Goal: Task Accomplishment & Management: Manage account settings

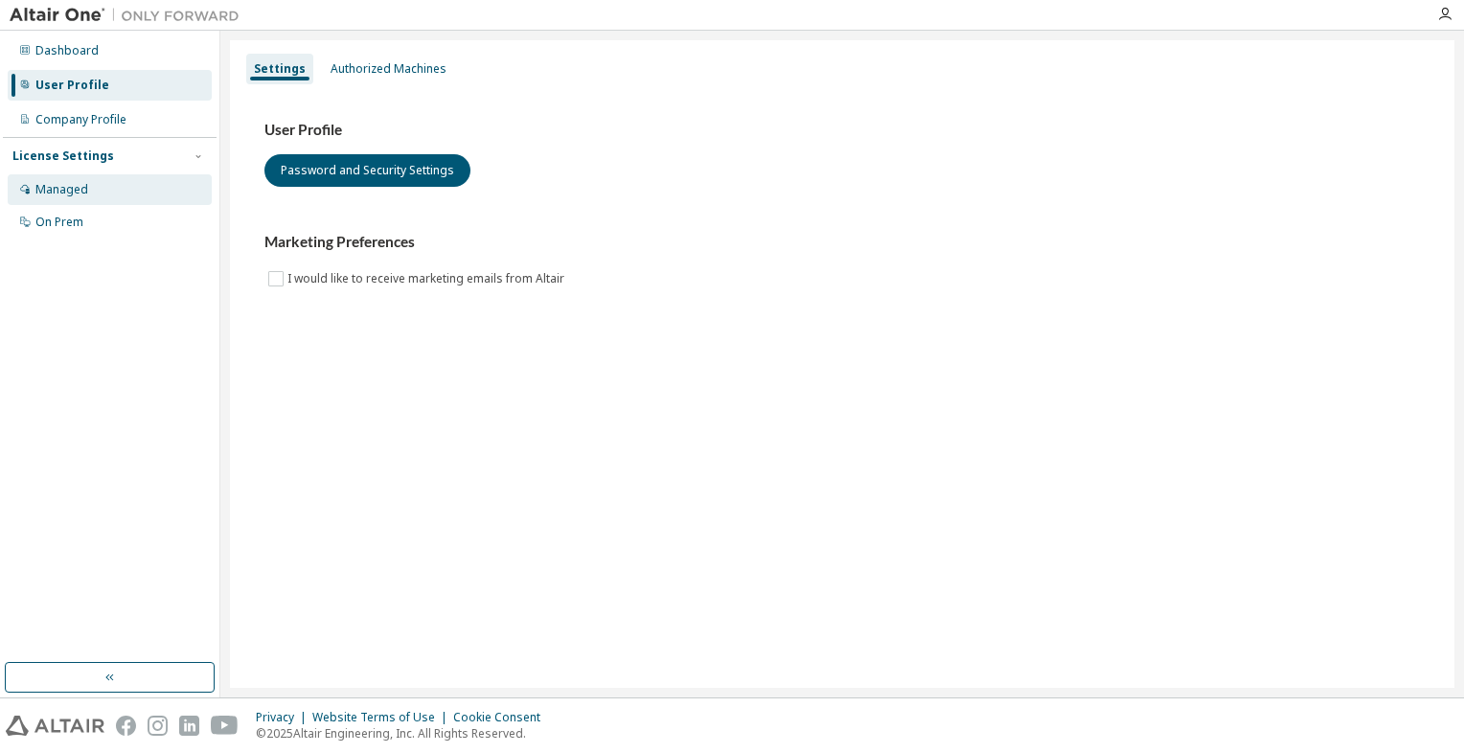
click at [45, 191] on div "Managed" at bounding box center [61, 189] width 53 height 15
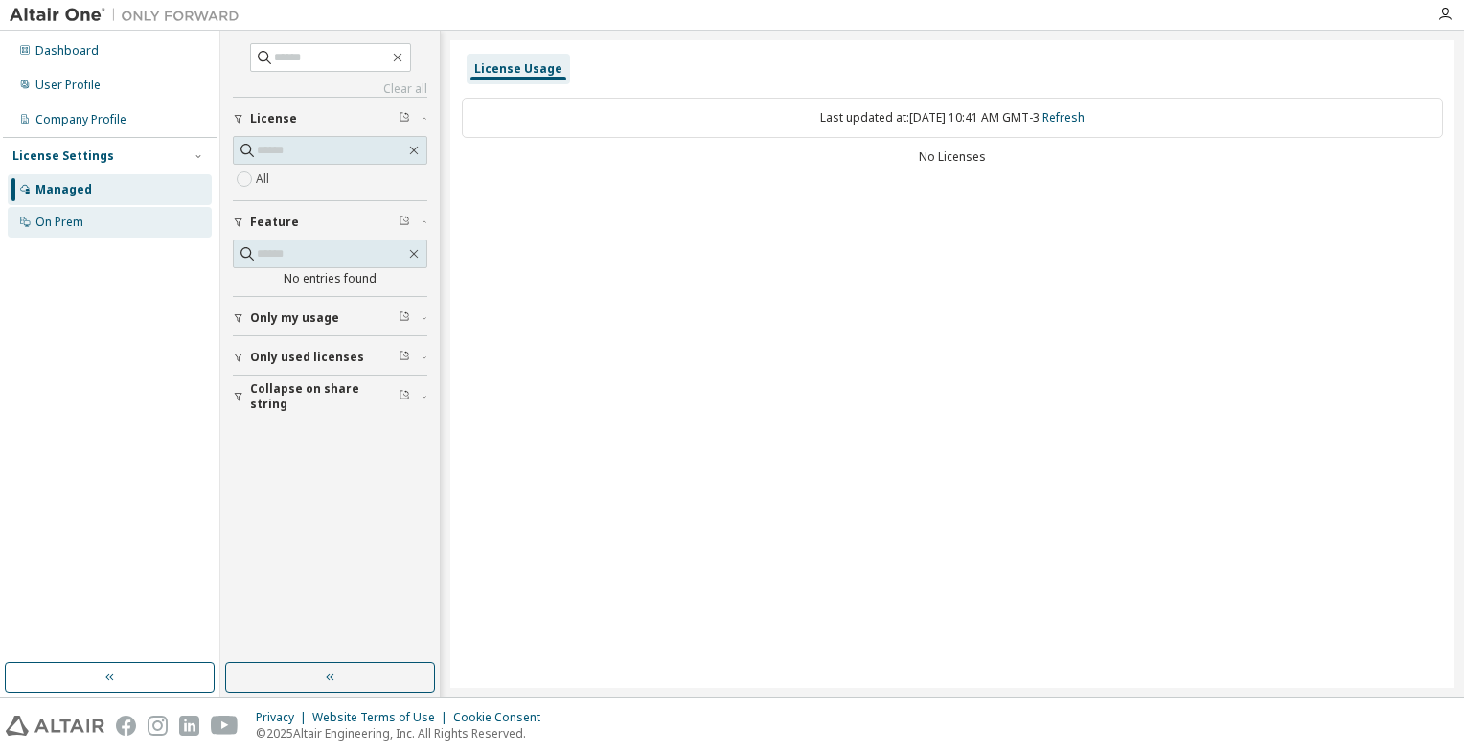
click at [47, 221] on div "On Prem" at bounding box center [59, 222] width 48 height 15
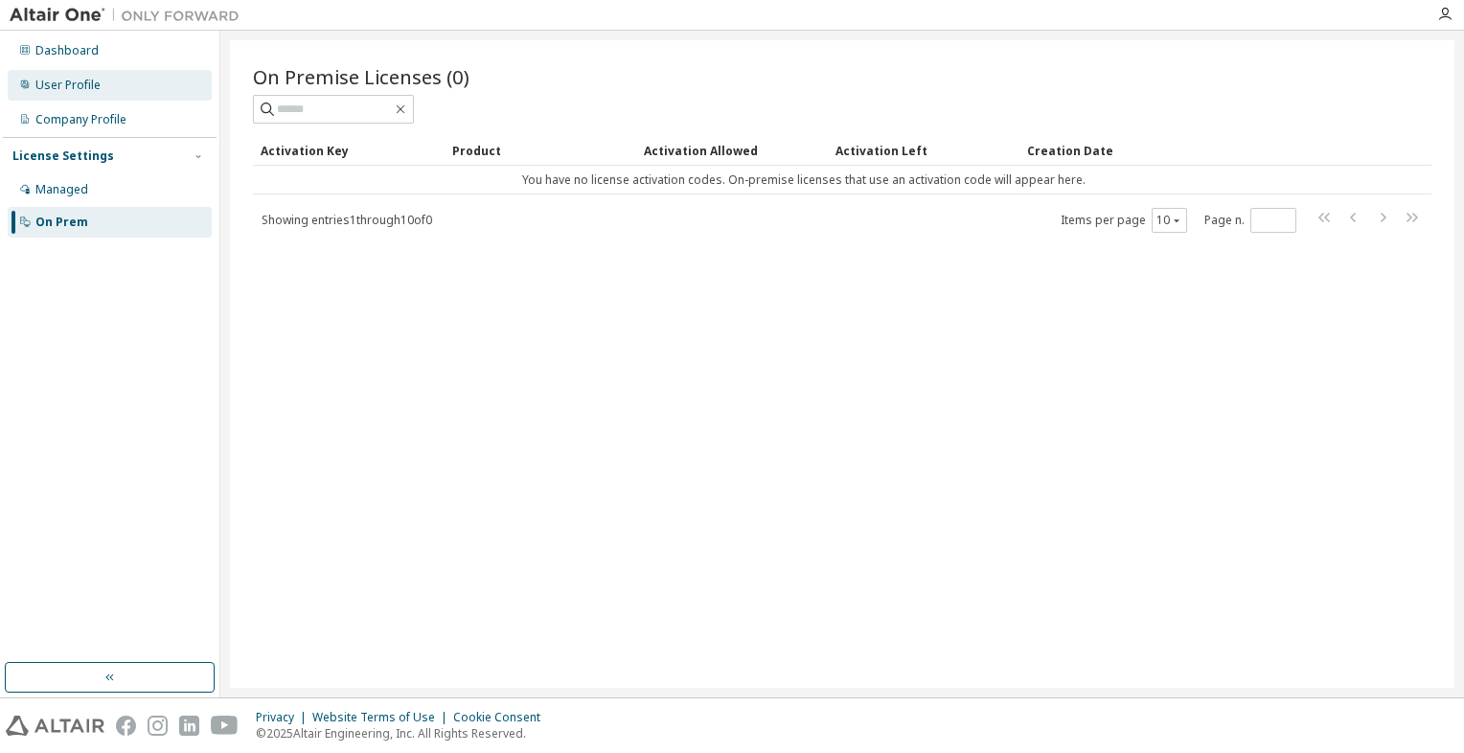
click at [49, 78] on div "User Profile" at bounding box center [67, 85] width 65 height 15
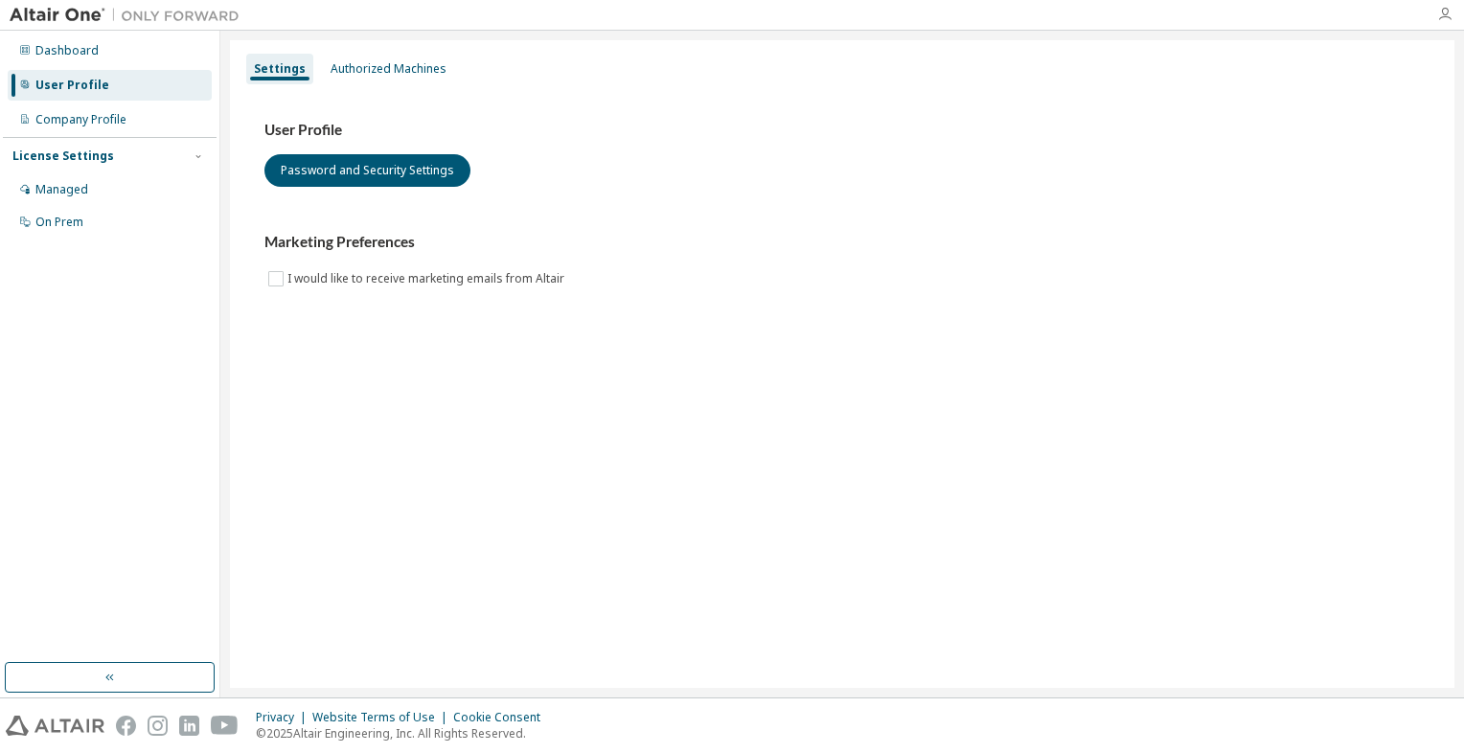
click at [1446, 13] on icon "button" at bounding box center [1444, 14] width 15 height 15
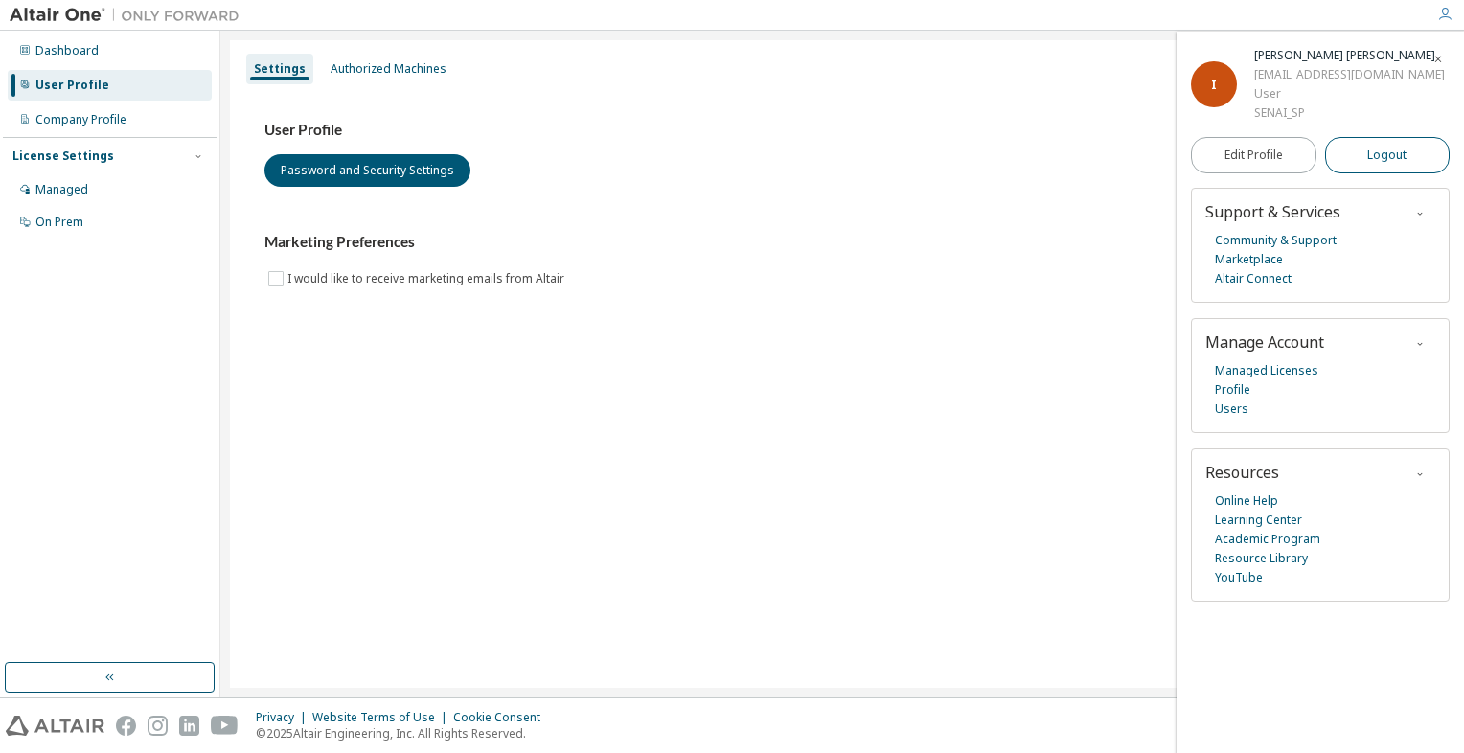
click at [1390, 148] on span "Logout" at bounding box center [1386, 155] width 39 height 19
